Goal: Find specific page/section: Find specific page/section

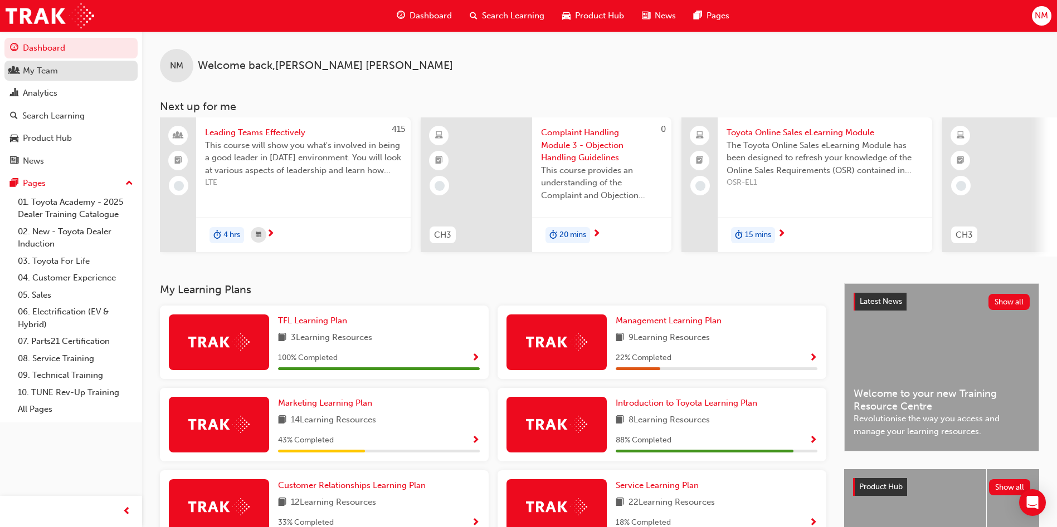
click at [86, 71] on div "My Team" at bounding box center [71, 71] width 122 height 14
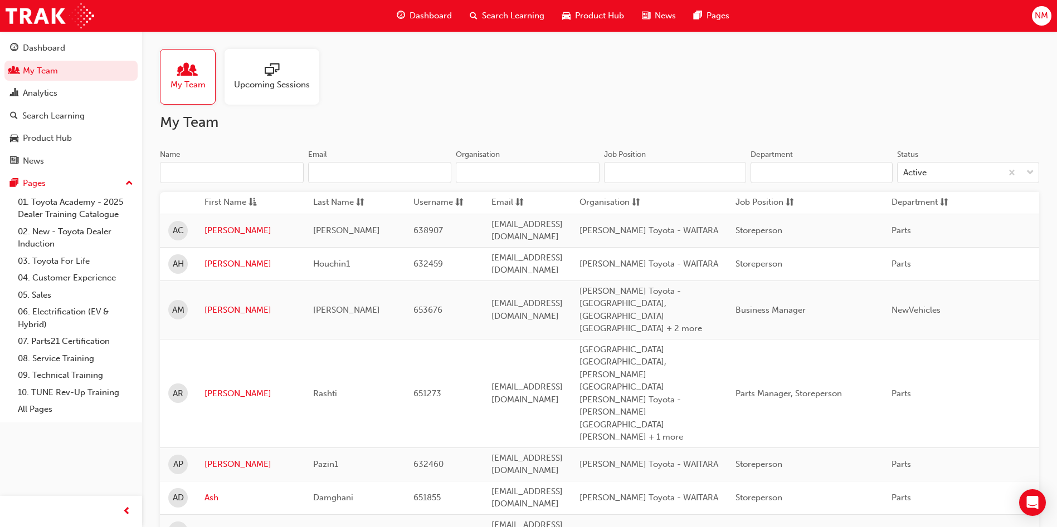
drag, startPoint x: 204, startPoint y: 171, endPoint x: 218, endPoint y: 171, distance: 13.9
click at [206, 172] on input "Name" at bounding box center [232, 172] width 144 height 21
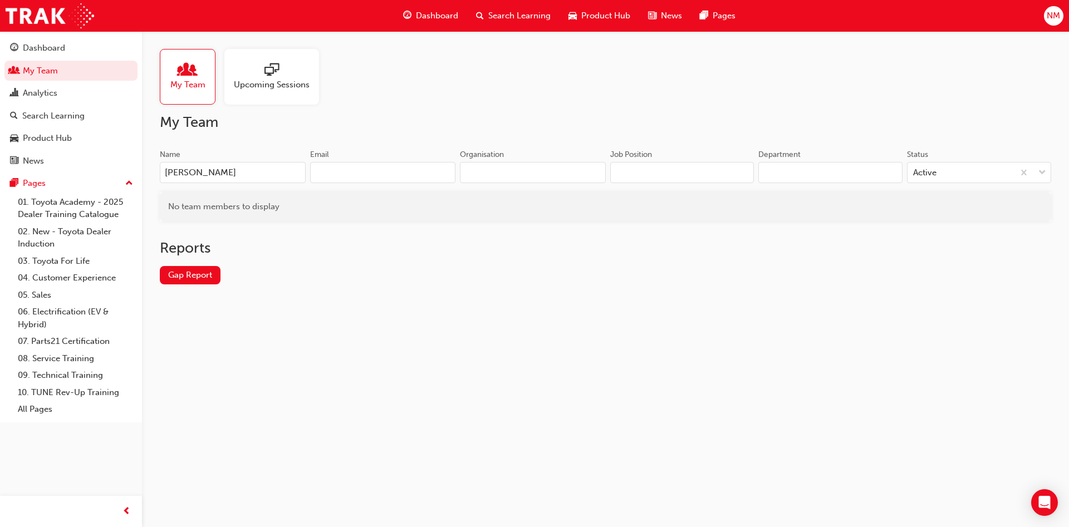
type input "[PERSON_NAME]"
click at [581, 127] on h2 "My Team" at bounding box center [606, 123] width 892 height 18
click at [237, 179] on input "[PERSON_NAME]" at bounding box center [233, 172] width 146 height 21
click at [368, 124] on h2 "My Team" at bounding box center [606, 123] width 892 height 18
